Goal: Download file/media

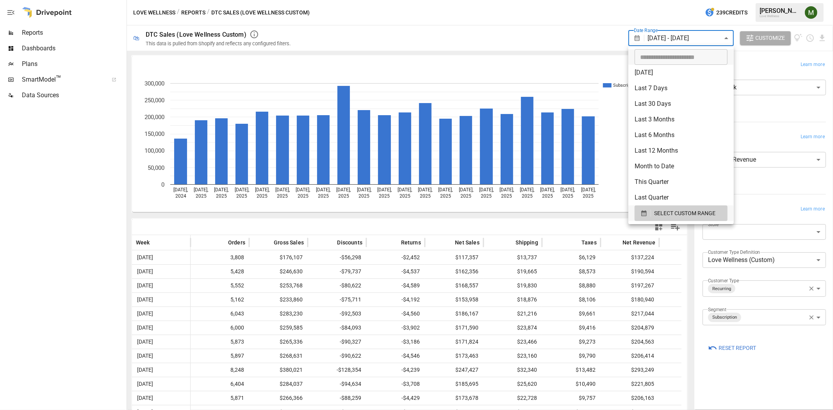
click at [694, 0] on body "Reports Dashboards Plans SmartModel ™ Data Sources Love Wellness / Reports / DT…" at bounding box center [416, 0] width 833 height 0
click at [648, 211] on div "button" at bounding box center [646, 213] width 11 height 7
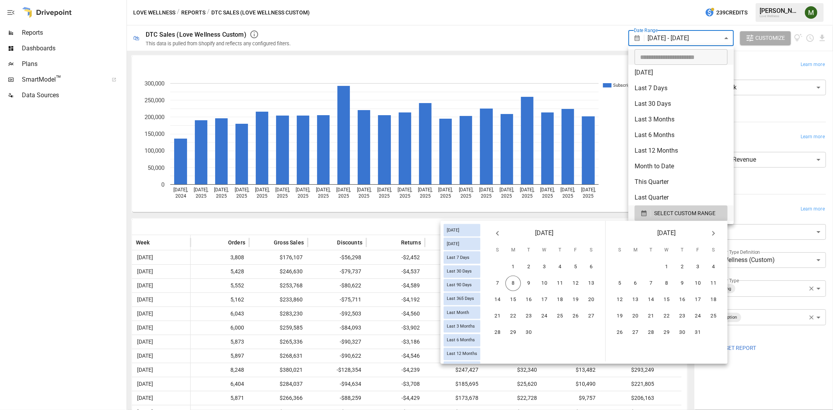
drag, startPoint x: 499, startPoint y: 234, endPoint x: 499, endPoint y: 238, distance: 3.9
click at [499, 234] on icon "Previous month" at bounding box center [497, 233] width 9 height 9
click at [497, 341] on button "31" at bounding box center [498, 349] width 16 height 16
drag, startPoint x: 711, startPoint y: 264, endPoint x: 688, endPoint y: 244, distance: 30.4
click at [711, 264] on button "6" at bounding box center [714, 267] width 16 height 16
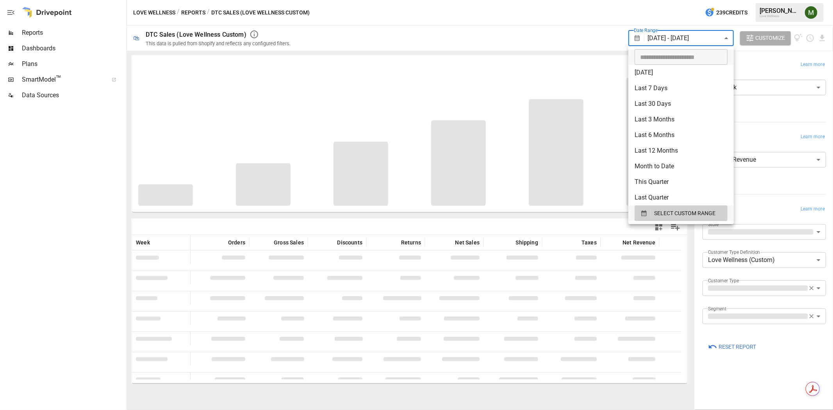
click at [563, 50] on div at bounding box center [416, 205] width 833 height 410
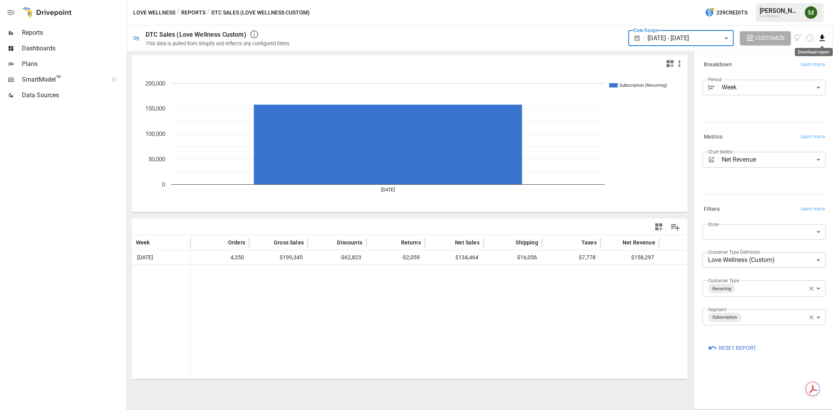
click at [822, 41] on icon "Download report" at bounding box center [822, 38] width 5 height 6
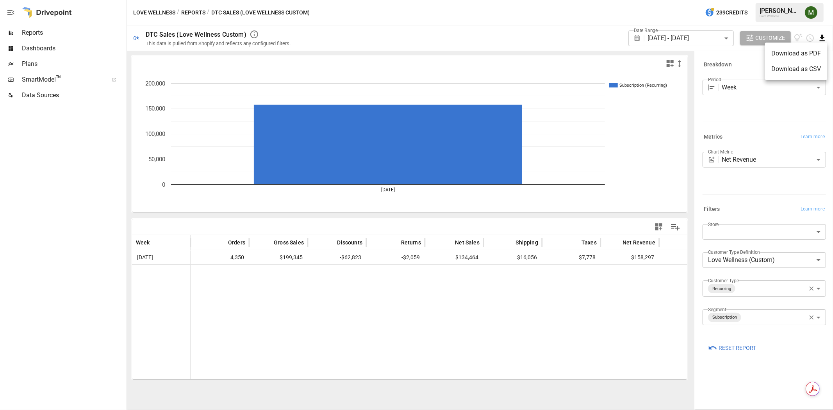
click at [810, 64] on li "Download as CSV" at bounding box center [796, 69] width 62 height 16
